Goal: Subscribe to service/newsletter

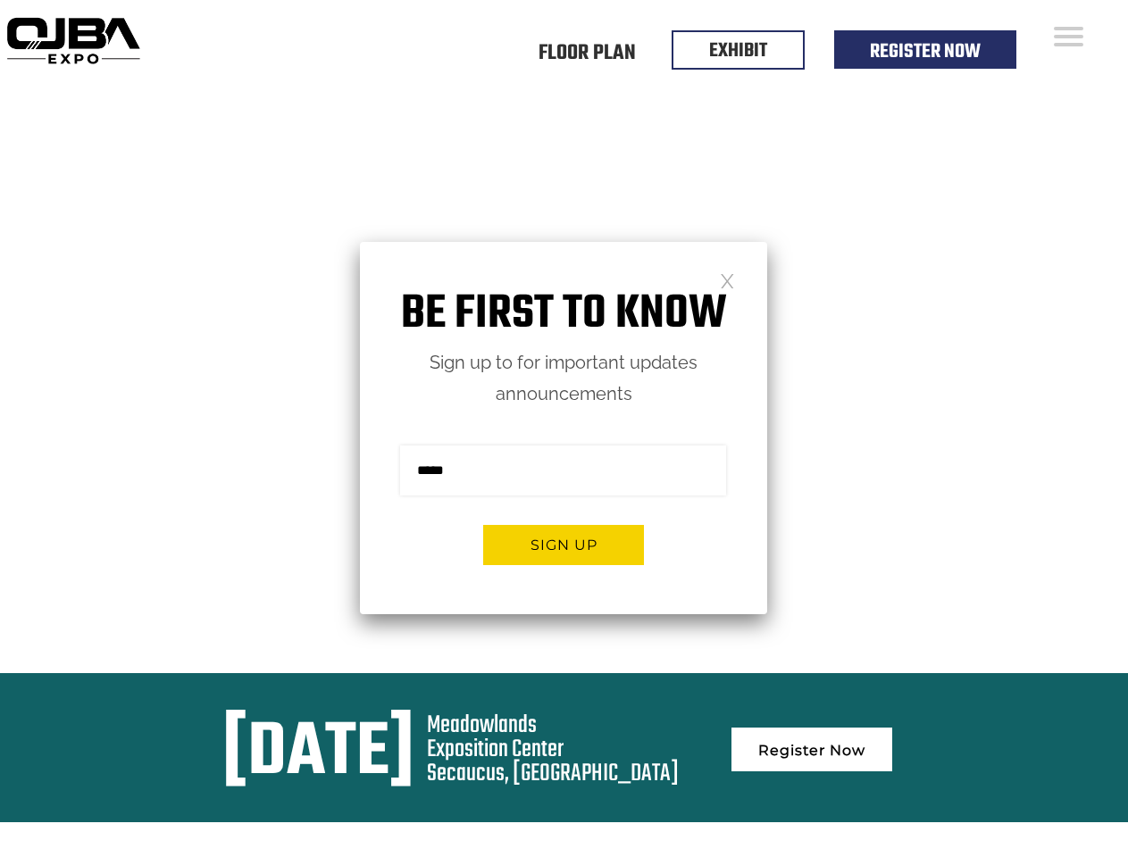
click at [564, 429] on form "Sign me up for the newsletter! ******* Sign up" at bounding box center [563, 512] width 407 height 205
click at [564, 545] on button "Sign up" at bounding box center [563, 545] width 161 height 40
